Goal: Transaction & Acquisition: Subscribe to service/newsletter

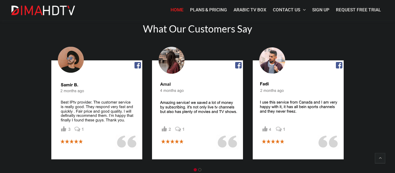
scroll to position [834, 0]
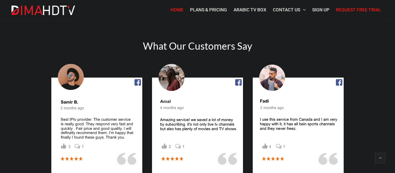
click at [354, 6] on link "Request Free Trial" at bounding box center [358, 9] width 52 height 13
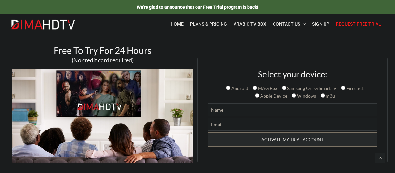
click at [241, 89] on span "Android" at bounding box center [239, 88] width 18 height 6
click at [230, 89] on input "Android" at bounding box center [228, 88] width 4 height 4
radio input "true"
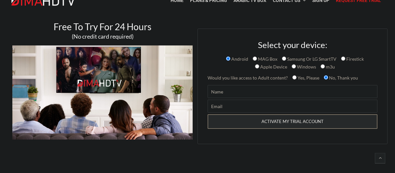
scroll to position [34, 0]
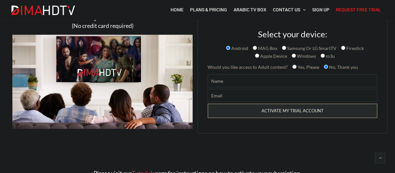
click at [239, 80] on input "Contact form" at bounding box center [292, 80] width 170 height 13
type input "waz"
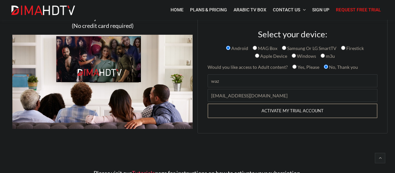
type input "mewazee@gmail.com"
click at [277, 109] on input "ACTIVATE MY TRIAL ACCOUNT" at bounding box center [292, 111] width 170 height 15
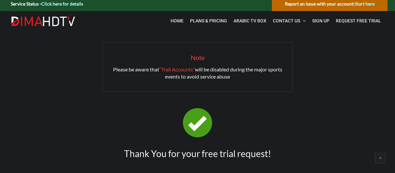
scroll to position [101, 0]
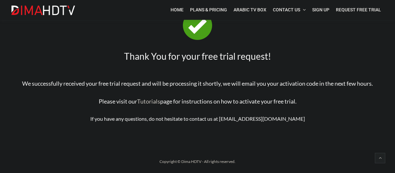
click at [144, 102] on link "Tutorials" at bounding box center [148, 101] width 23 height 7
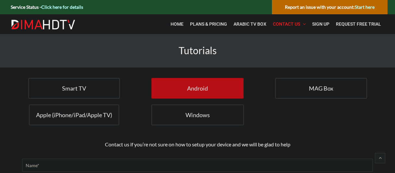
click at [207, 88] on span "Android" at bounding box center [197, 88] width 21 height 7
